Goal: Entertainment & Leisure: Browse casually

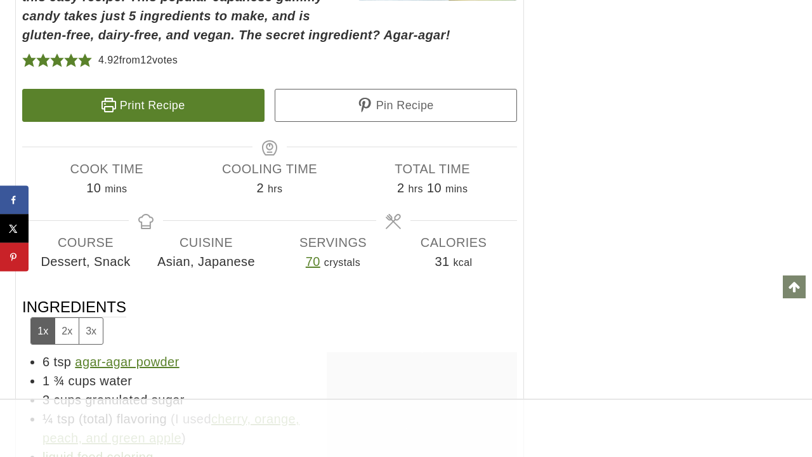
scroll to position [6255, 0]
